Goal: Use online tool/utility

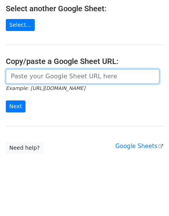
click at [64, 78] on input "url" at bounding box center [83, 76] width 154 height 15
paste input "[URL][DOMAIN_NAME]"
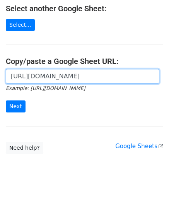
scroll to position [0, 168]
type input "[URL][DOMAIN_NAME]"
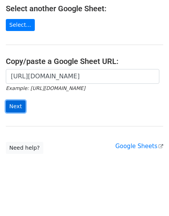
scroll to position [0, 0]
click at [16, 106] on input "Next" at bounding box center [16, 106] width 20 height 12
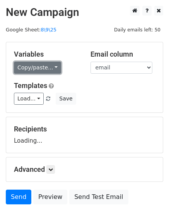
click at [40, 67] on link "Copy/paste..." at bounding box center [37, 68] width 47 height 12
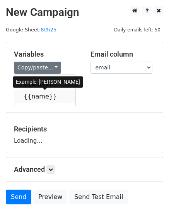
click at [45, 93] on link "{{name}}" at bounding box center [44, 96] width 61 height 12
